Goal: Transaction & Acquisition: Purchase product/service

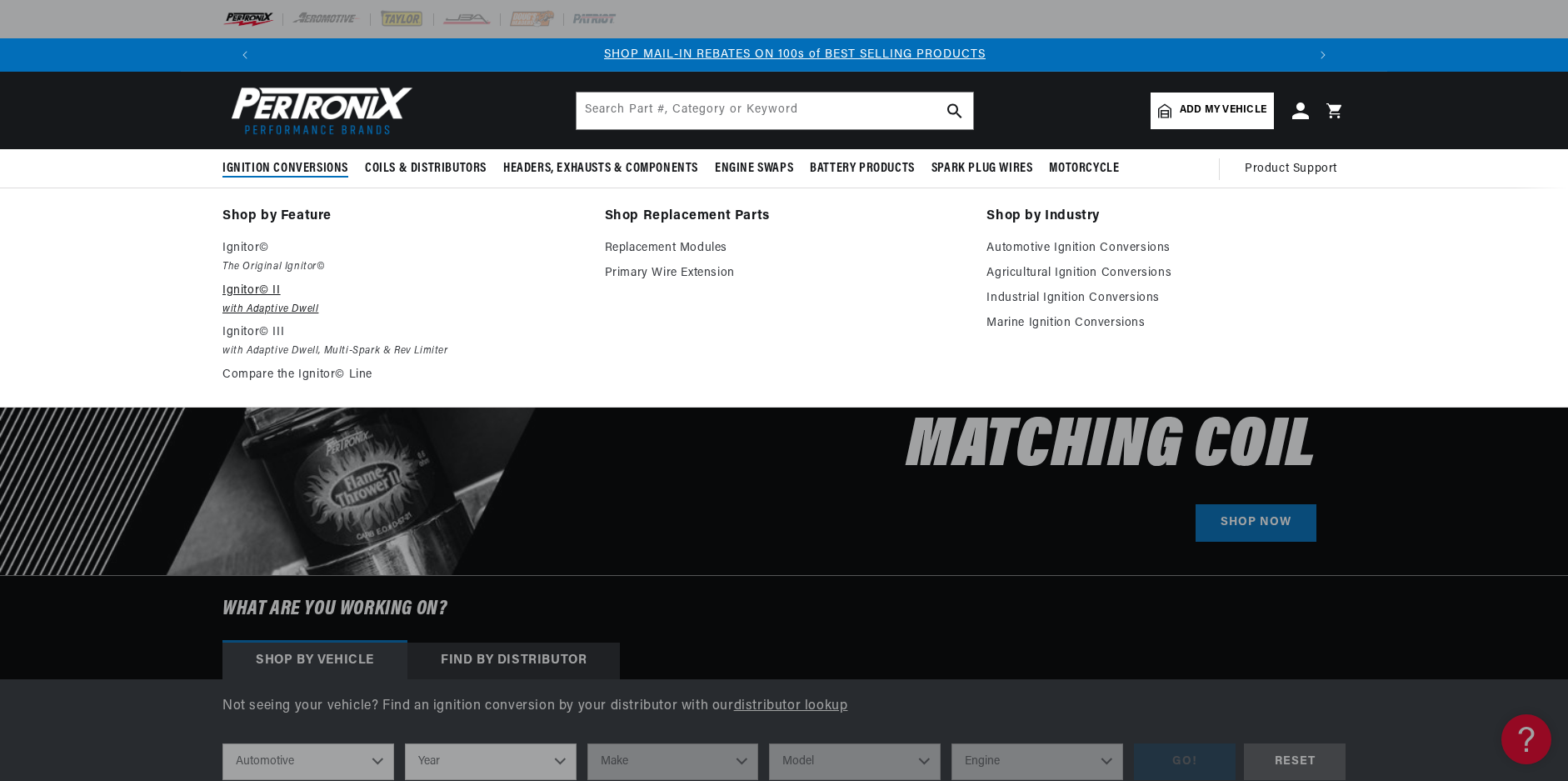
scroll to position [0, 1040]
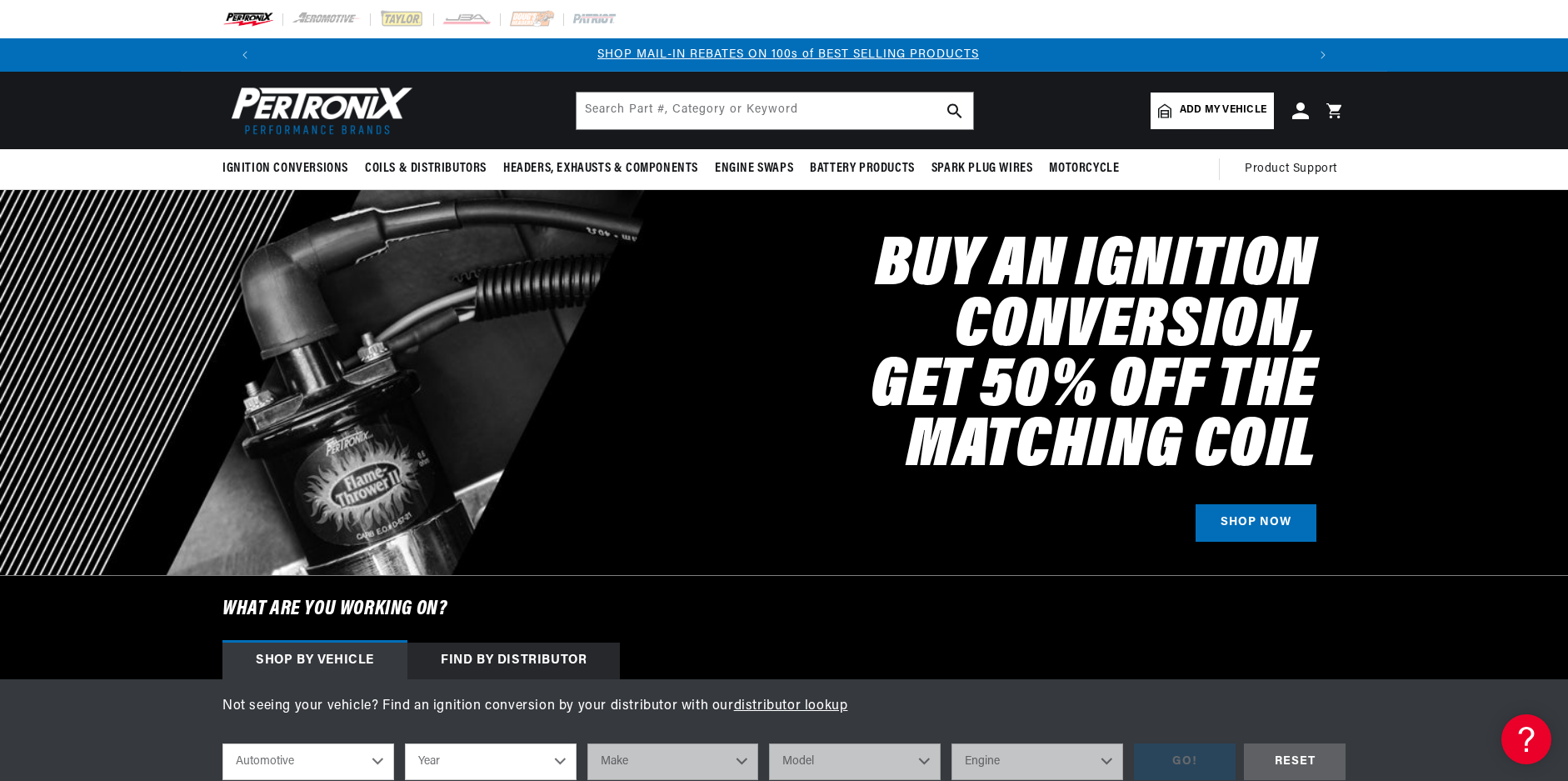
click at [1238, 117] on span "Add my vehicle" at bounding box center [1223, 111] width 86 height 16
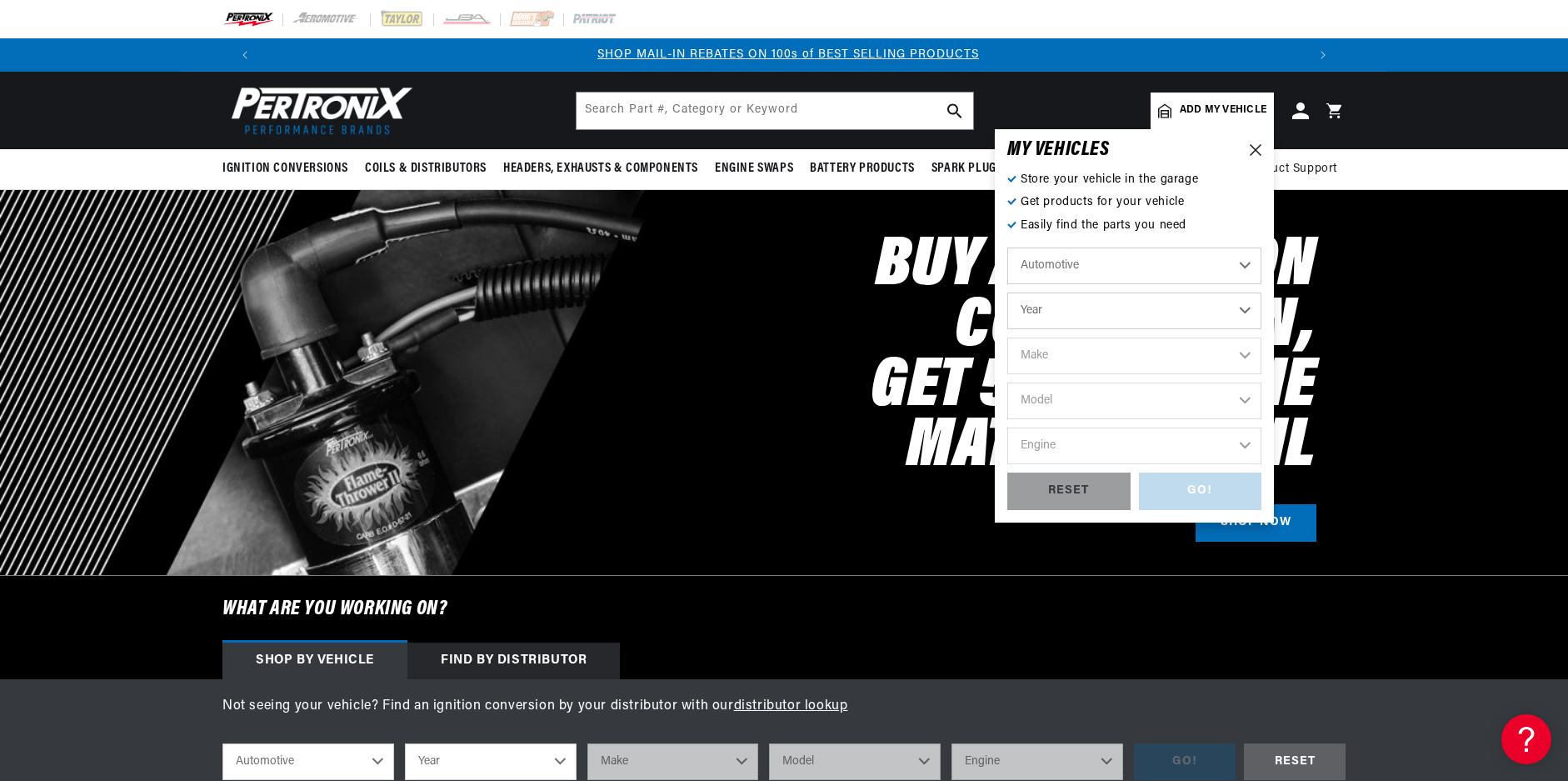
click at [1065, 321] on select "Year 2022 2021 2020 2019 2018 2017 2016 2015 2014 2013 2012 2011 2010 2009 2008…" at bounding box center [1135, 311] width 254 height 36
select select "1961"
click at [1008, 293] on select "Year 2022 2021 2020 2019 2018 2017 2016 2015 2014 2013 2012 2011 2010 2009 2008…" at bounding box center [1135, 311] width 254 height 36
select select "1961"
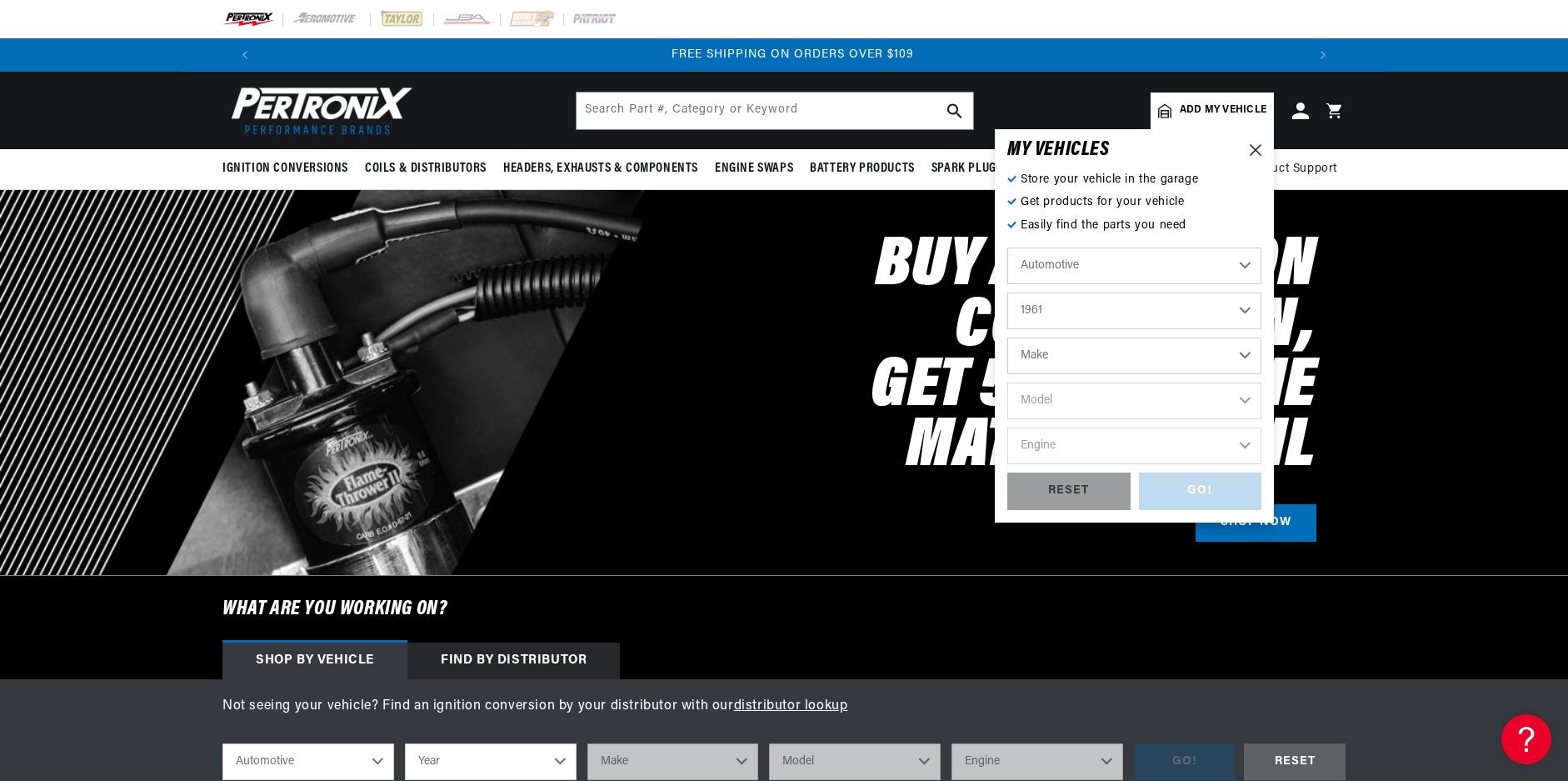
click at [1098, 347] on select "Make Alfa Romeo American Motors Aston Martin Austin Austin Healey Buick Cadilla…" at bounding box center [1135, 356] width 254 height 36
select select "Pontiac"
click at [1008, 338] on select "Make Alfa Romeo American Motors Aston Martin Austin Austin Healey Buick Cadilla…" at bounding box center [1135, 356] width 254 height 36
select select "Pontiac"
click at [1071, 394] on select "Model Bonneville Catalina Laurentian Parisienne Star Chief Strato-Chief Tempest…" at bounding box center [1135, 401] width 254 height 36
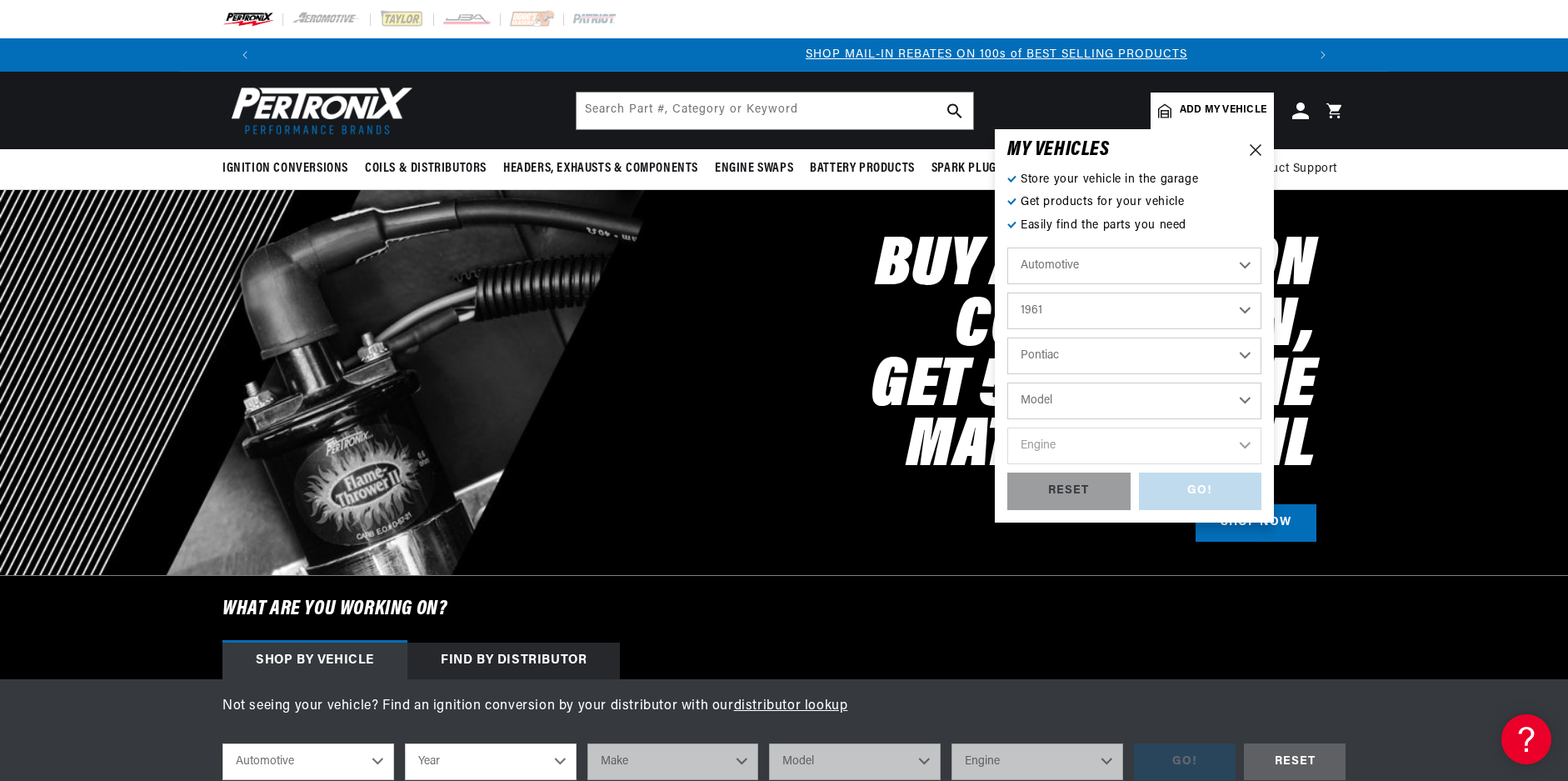
select select "Catalina"
click at [1008, 383] on select "Model Bonneville Catalina Laurentian Parisienne Star Chief Strato-Chief Tempest…" at bounding box center [1135, 401] width 254 height 36
select select "Catalina"
click at [1076, 455] on select "Engine 5.7L 6.1L 6.4L 6.6L 6.9L 7.0L 7.5L" at bounding box center [1135, 446] width 254 height 36
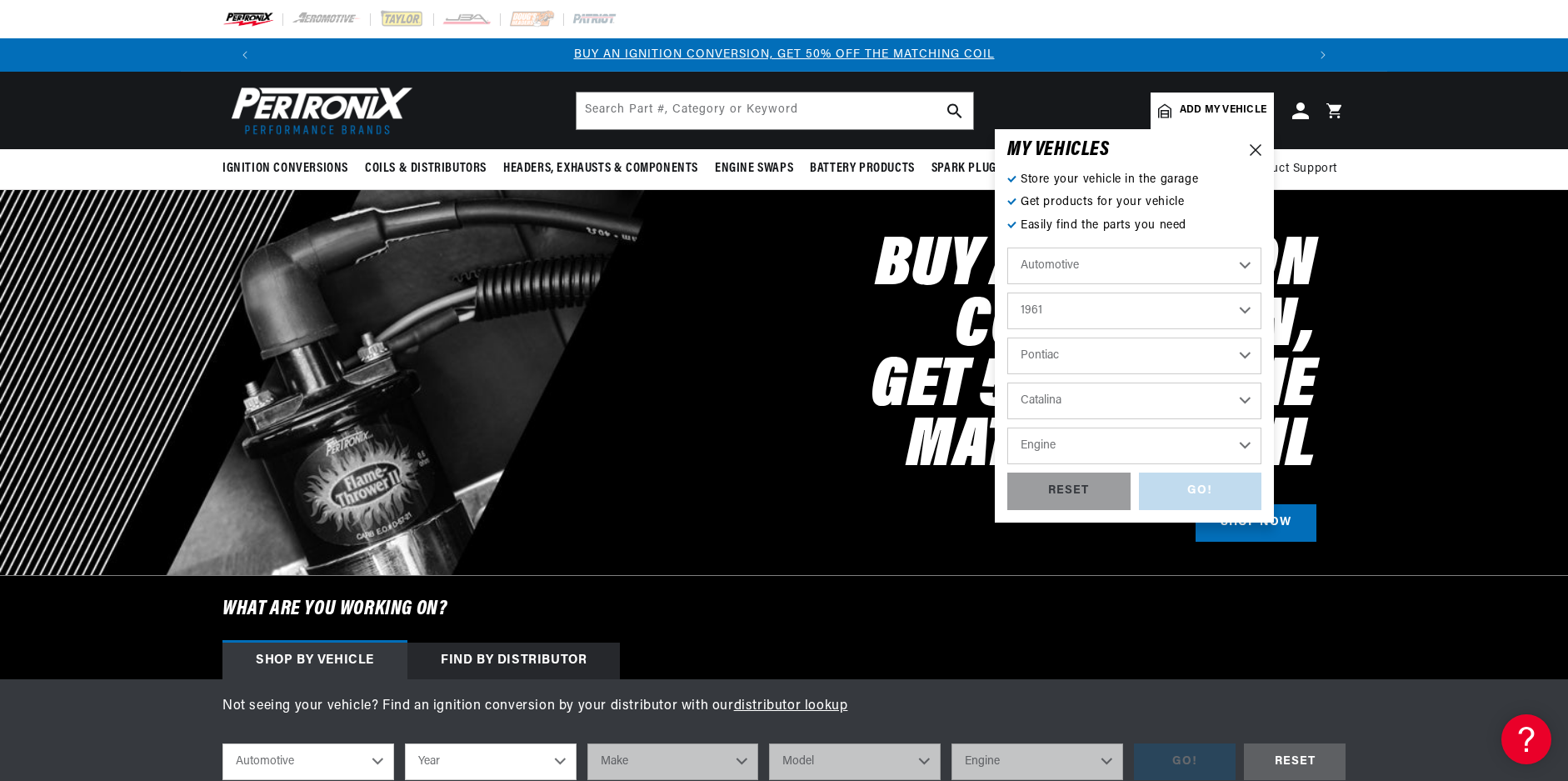
select select "6.1L"
click at [1008, 428] on select "Engine 5.7L 6.1L 6.4L 6.6L 6.9L 7.0L 7.5L" at bounding box center [1135, 446] width 254 height 36
click at [1103, 451] on select "5.7L 6.1L 6.4L 6.6L 6.9L 7.0L 7.5L" at bounding box center [1135, 446] width 254 height 36
click at [1008, 428] on select "5.7L 6.1L 6.4L 6.6L 6.9L 7.0L 7.5L" at bounding box center [1135, 446] width 254 height 36
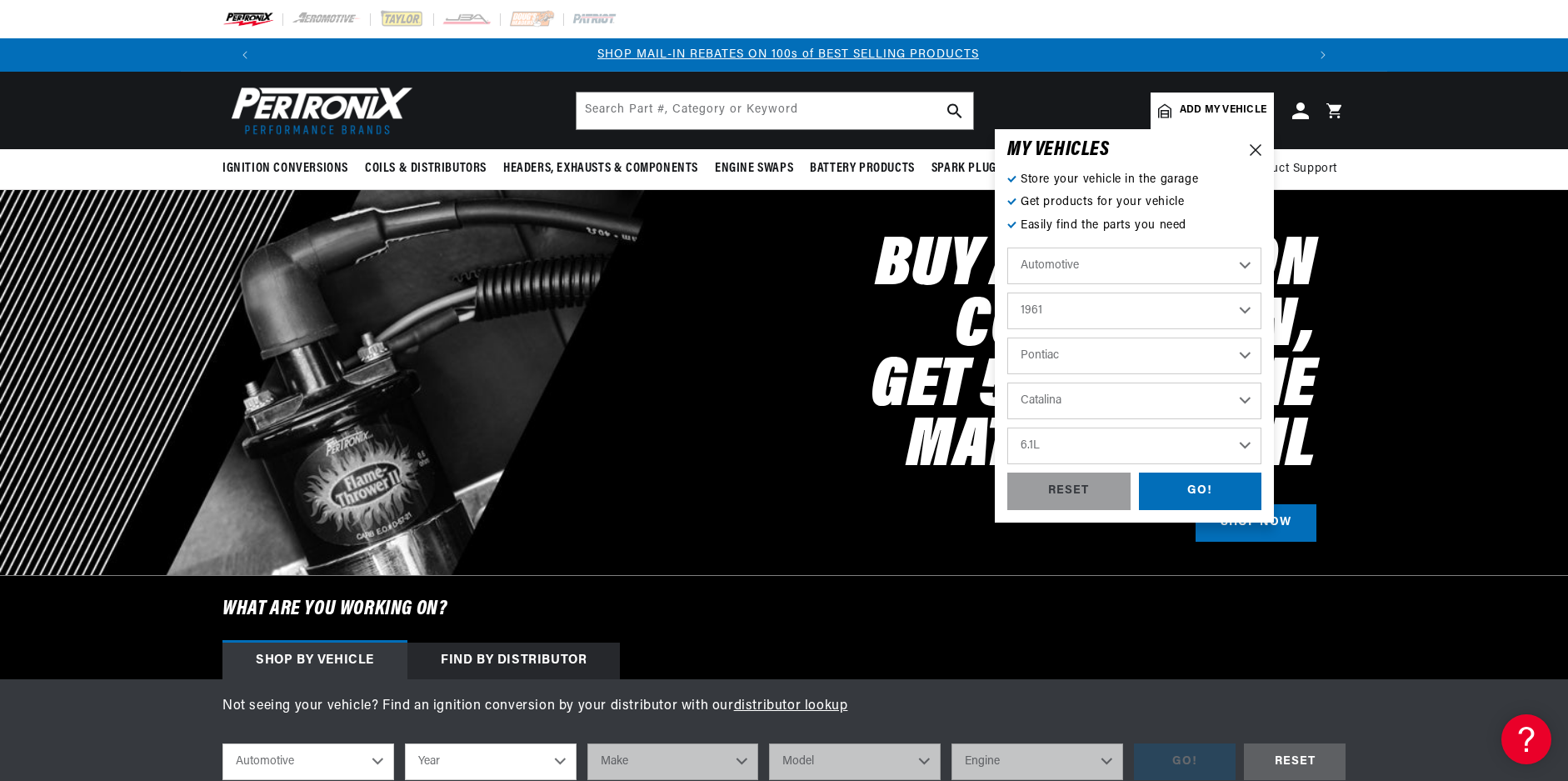
select select "6.4L"
click at [1214, 494] on div "GO!" at bounding box center [1200, 491] width 123 height 37
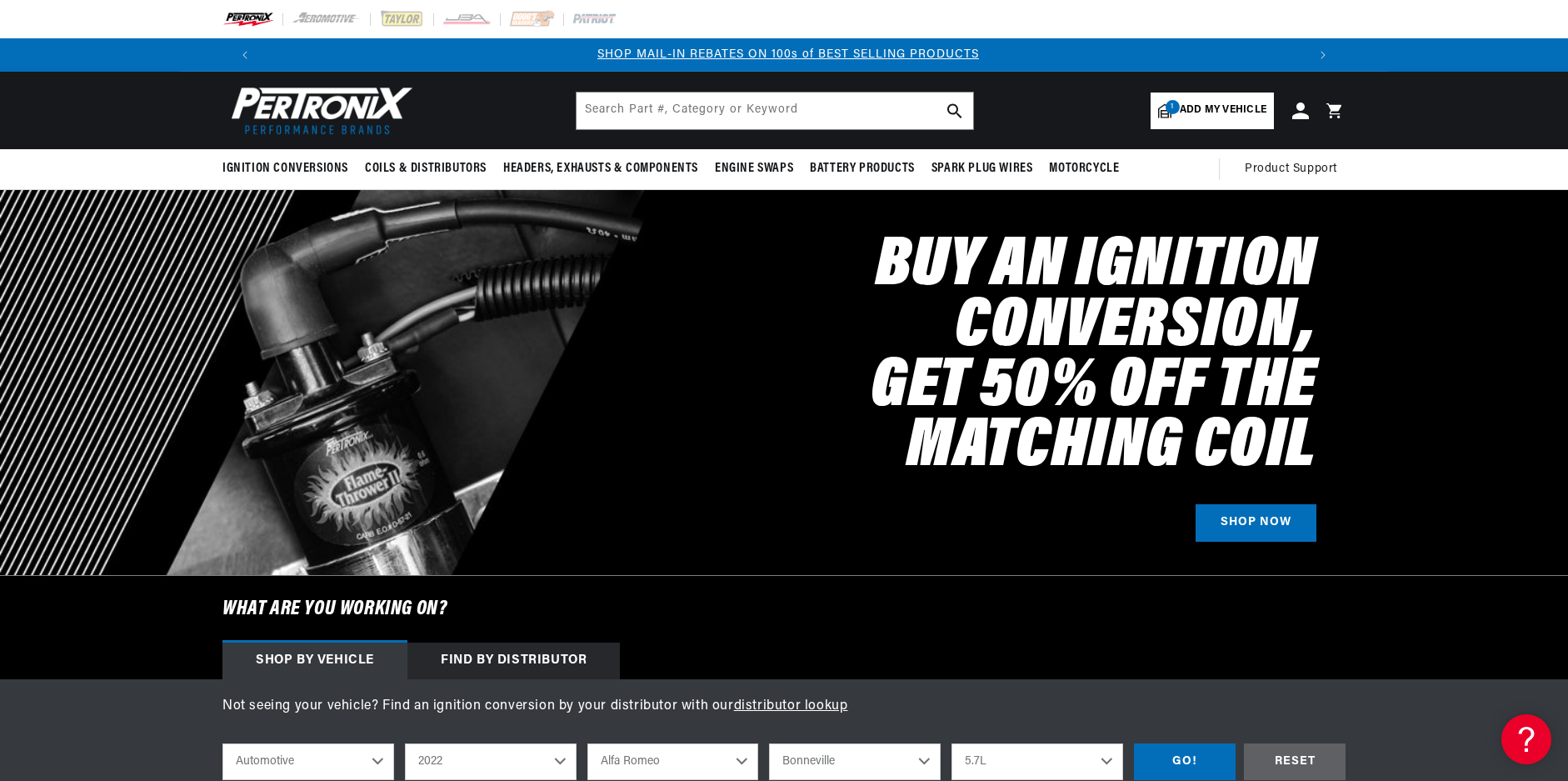
select select "1961"
select select "Pontiac"
select select "Catalina"
select select "6.4L"
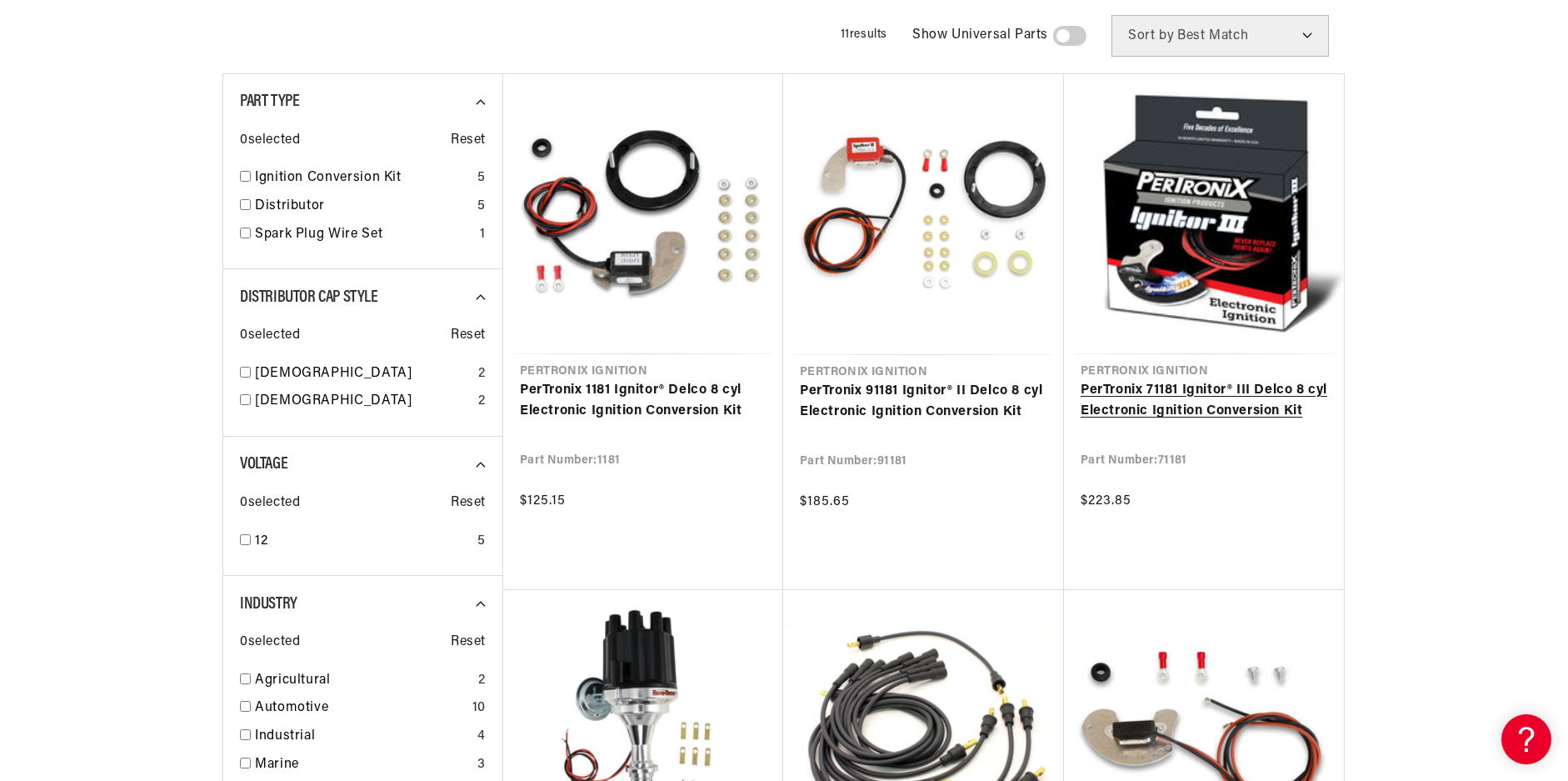
scroll to position [417, 0]
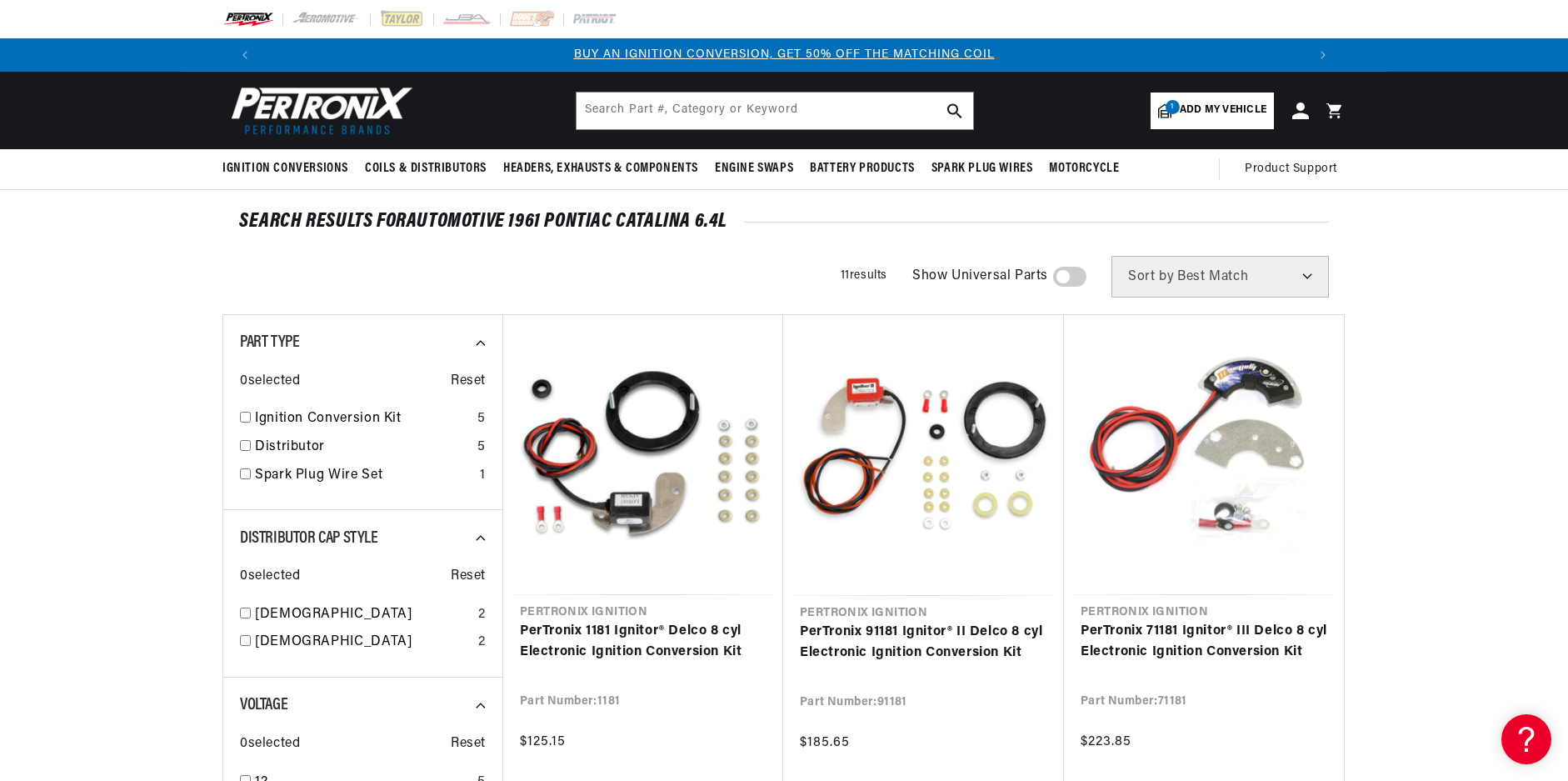
click at [1062, 274] on span at bounding box center [1070, 276] width 34 height 20
click at [1062, 280] on input "checkbox" at bounding box center [1062, 280] width 11 height 0
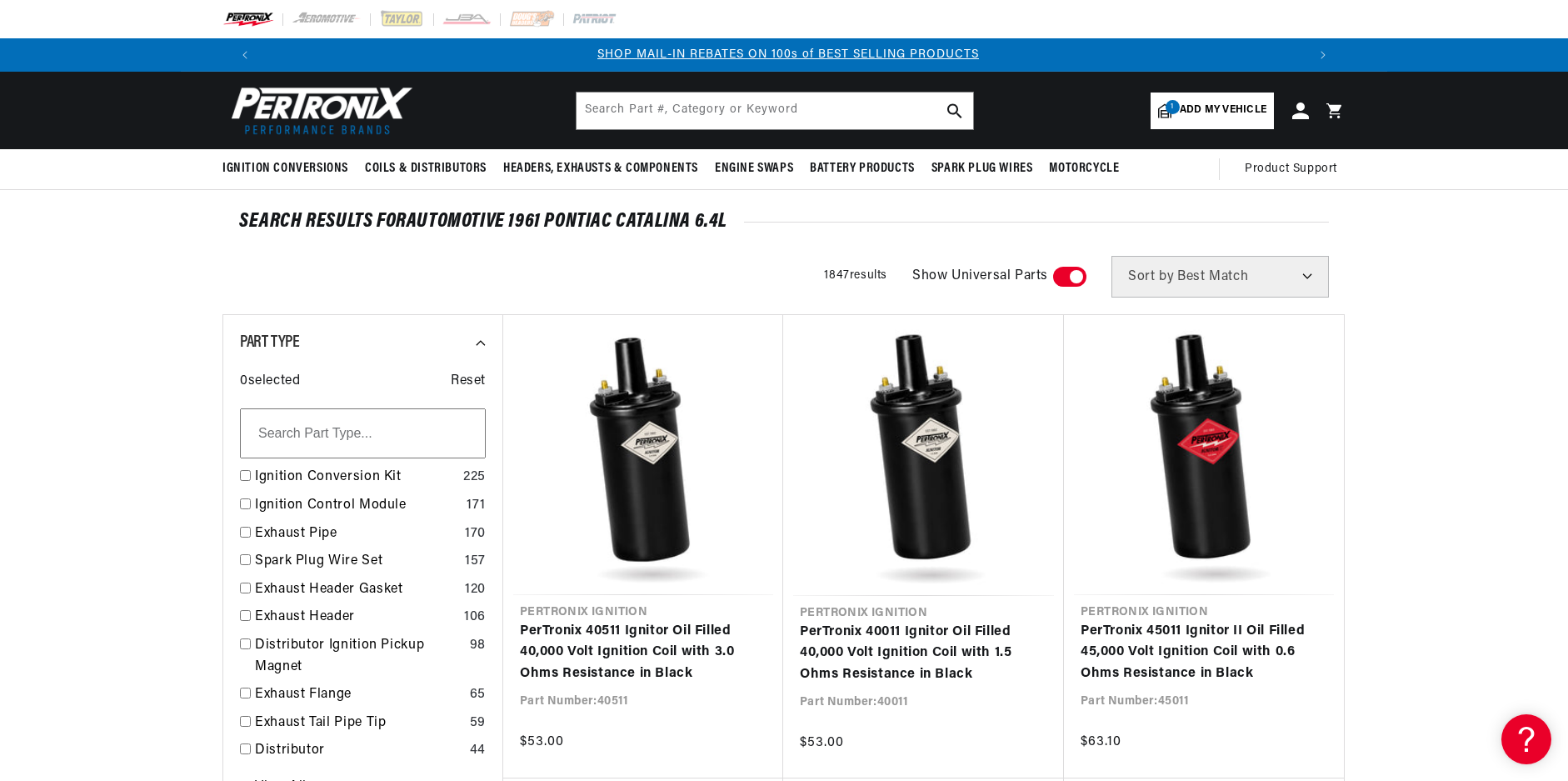
click at [1069, 275] on span at bounding box center [1070, 276] width 34 height 20
click at [1067, 280] on input "checkbox" at bounding box center [1062, 280] width 11 height 0
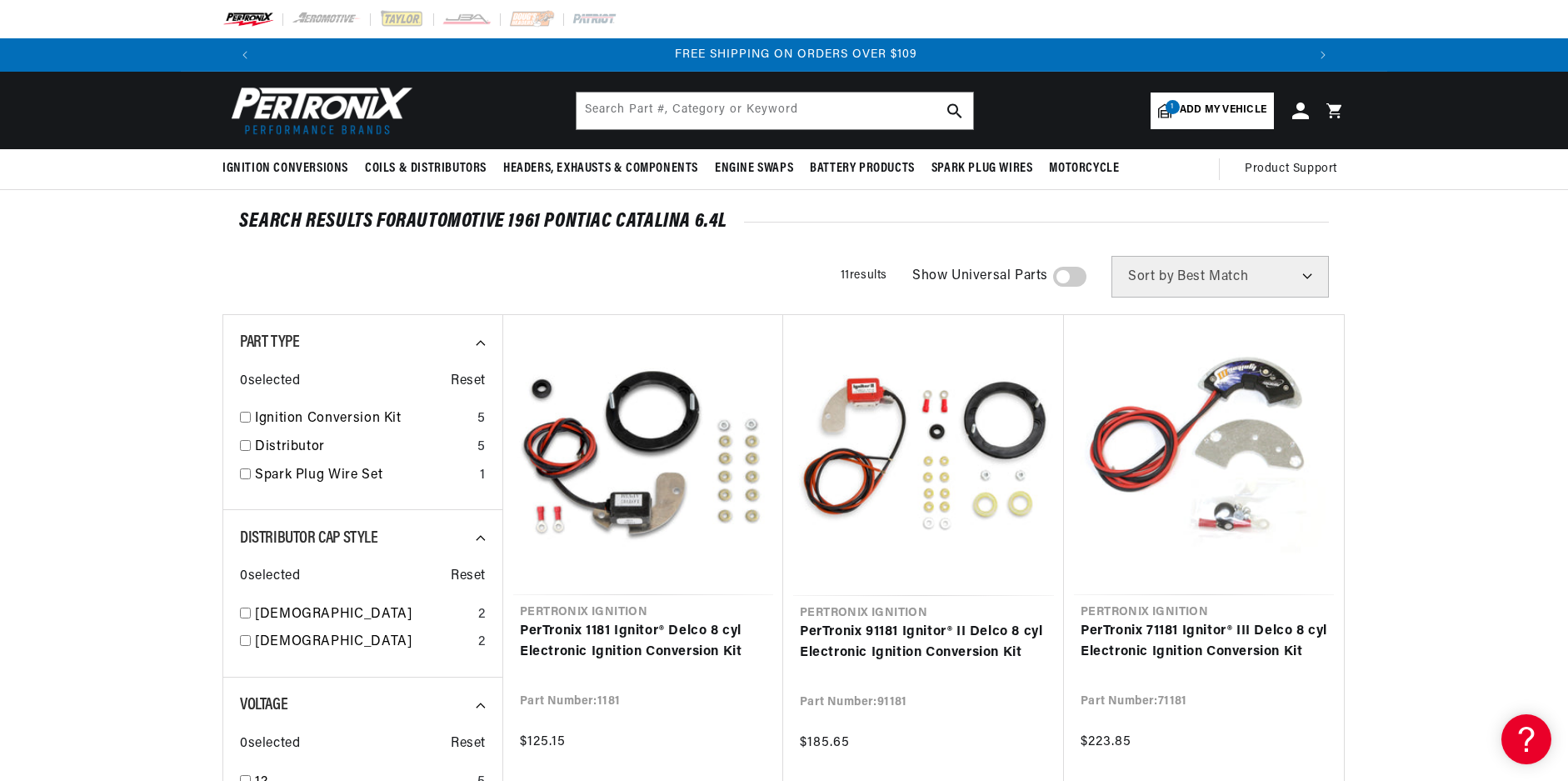
scroll to position [0, 2082]
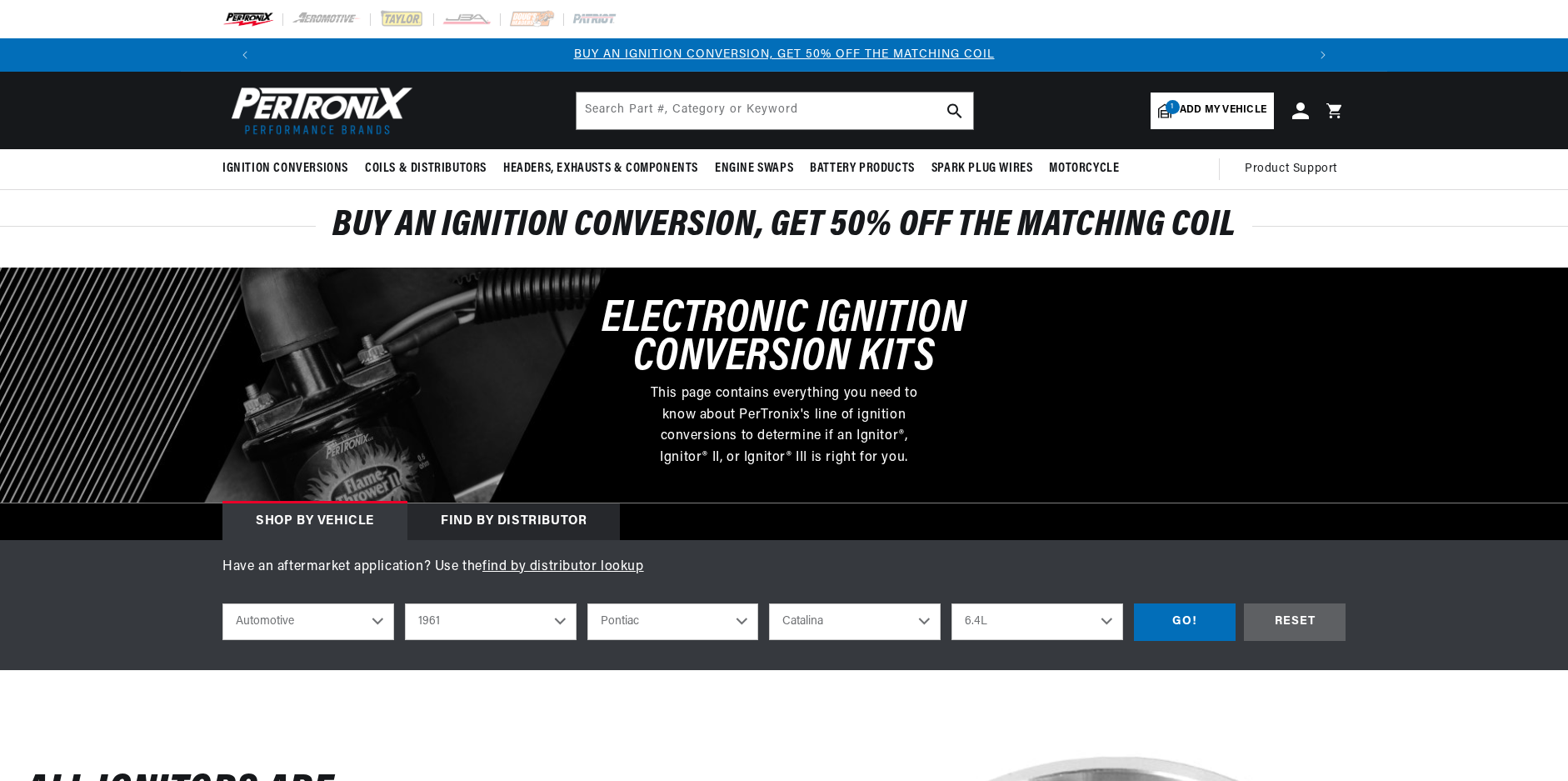
select select "1961"
select select "Pontiac"
select select "Catalina"
select select "6.4L"
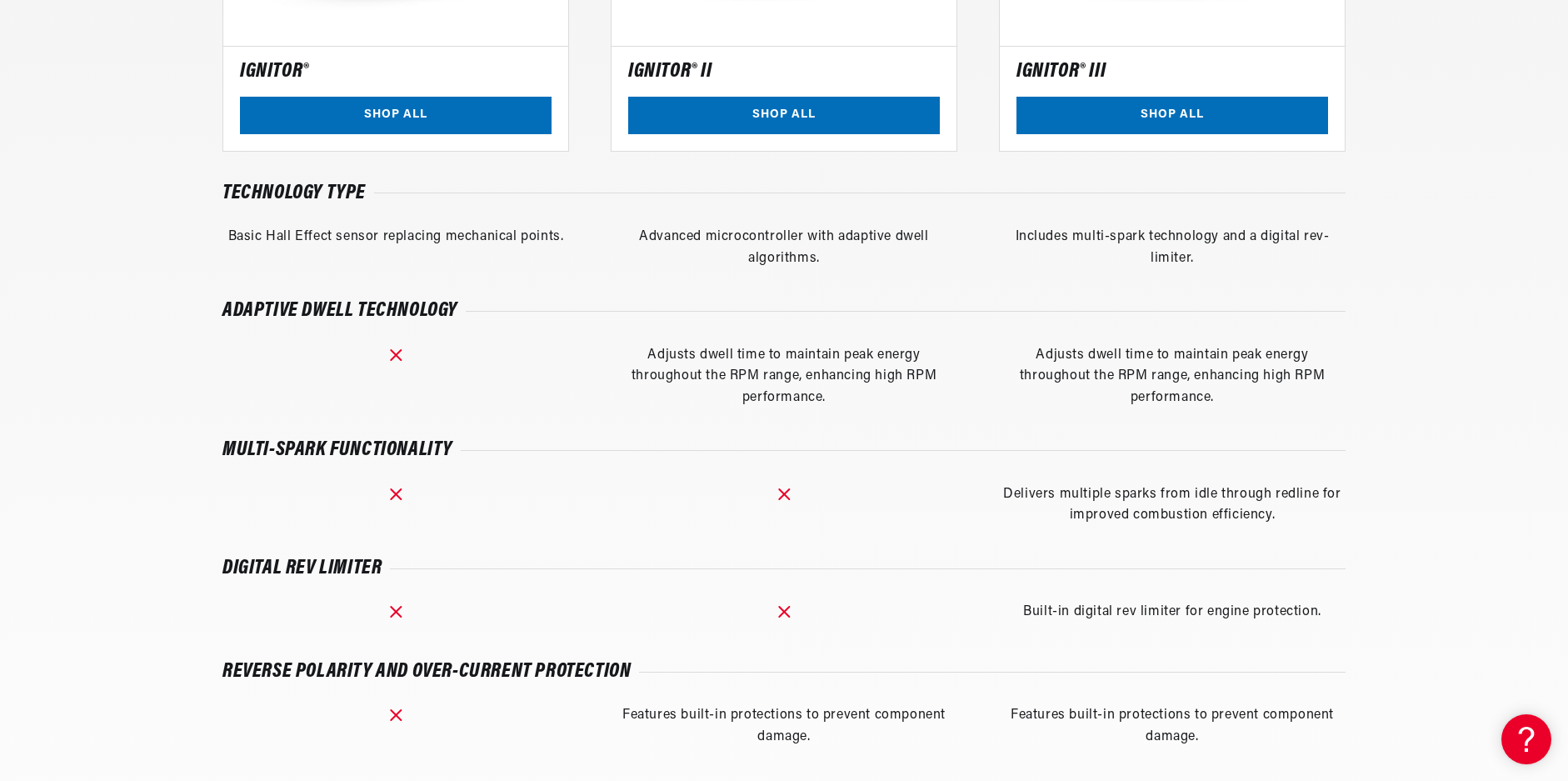
scroll to position [0, 933]
